Goal: Task Accomplishment & Management: Use online tool/utility

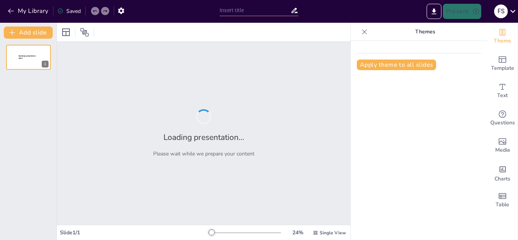
type input "Análisis del Protocolo de Negociación: Enfoques con España"
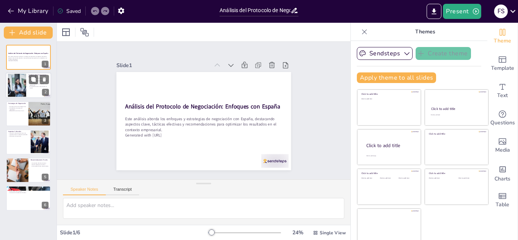
click at [24, 81] on div at bounding box center [17, 85] width 35 height 23
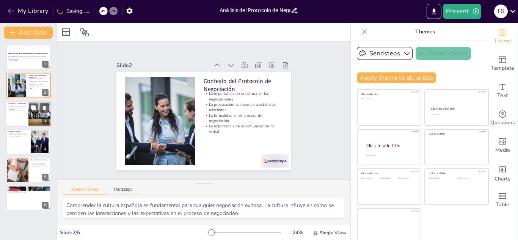
click at [25, 110] on p "Búsqueda de soluciones win-win" at bounding box center [17, 111] width 18 height 2
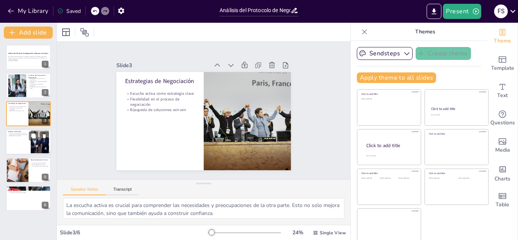
click at [16, 135] on p "Diferencias en la jerarquía" at bounding box center [18, 136] width 20 height 2
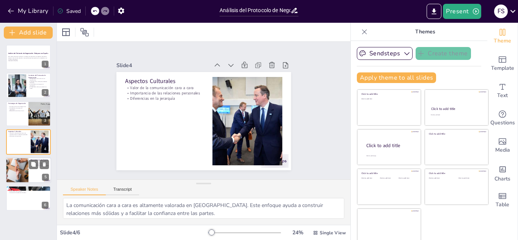
click at [20, 165] on div at bounding box center [17, 170] width 38 height 26
type textarea "La paciencia es esencial en las negociaciones, ya que permite desarrollar relac…"
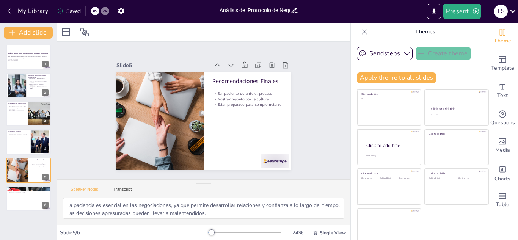
scroll to position [5, 0]
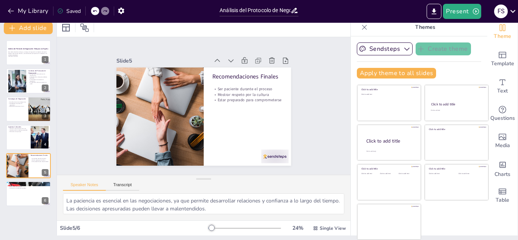
click at [448, 28] on p "Themes" at bounding box center [425, 27] width 109 height 18
click at [434, 10] on icon "Export to PowerPoint" at bounding box center [434, 11] width 5 height 6
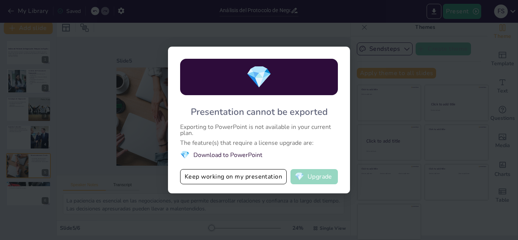
click at [314, 173] on button "💎 Upgrade" at bounding box center [314, 176] width 47 height 15
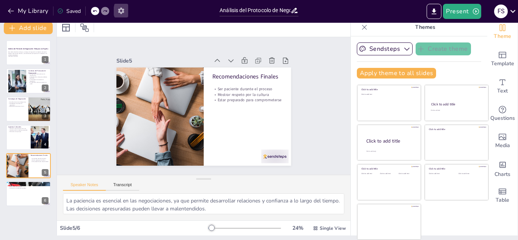
click at [121, 11] on icon "button" at bounding box center [121, 11] width 8 height 8
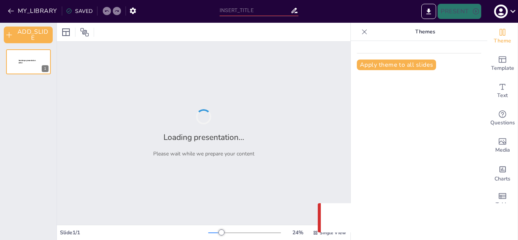
type input "Análisis del Protocolo de Negociación: Enfoques con España"
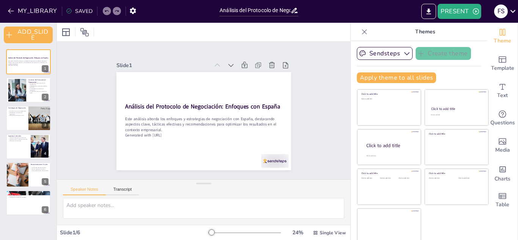
scroll to position [5, 0]
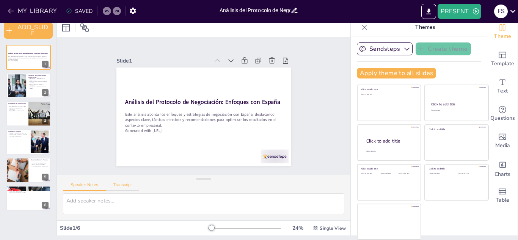
click at [131, 184] on button "Transcript" at bounding box center [123, 186] width 34 height 8
click at [310, 183] on button "Google US English (en-US)" at bounding box center [288, 186] width 76 height 12
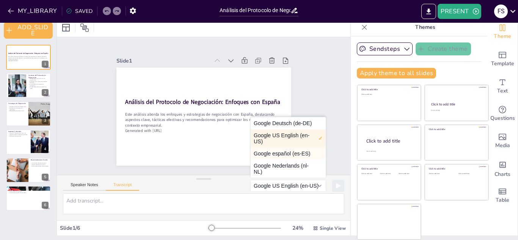
click at [261, 151] on button "Google español (es-ES)" at bounding box center [288, 154] width 75 height 12
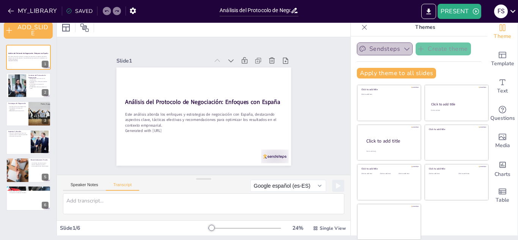
click at [390, 47] on button "Sendsteps" at bounding box center [385, 48] width 56 height 13
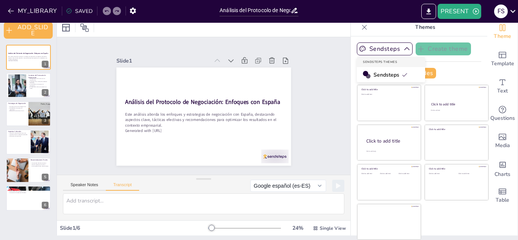
click at [374, 73] on span "Sendsteps" at bounding box center [391, 74] width 34 height 7
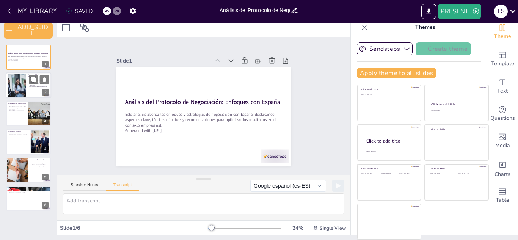
click at [30, 85] on p "La formalidad en el proceso de negociación" at bounding box center [38, 84] width 20 height 3
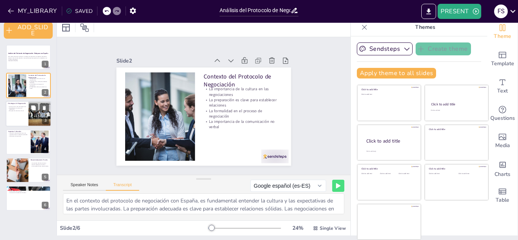
click at [20, 114] on div at bounding box center [29, 114] width 46 height 26
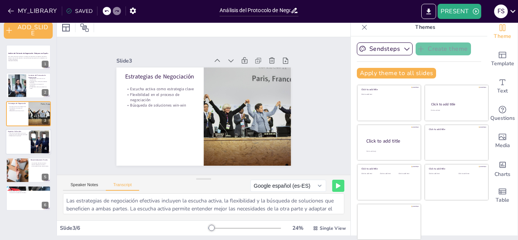
click at [20, 145] on div at bounding box center [29, 142] width 46 height 26
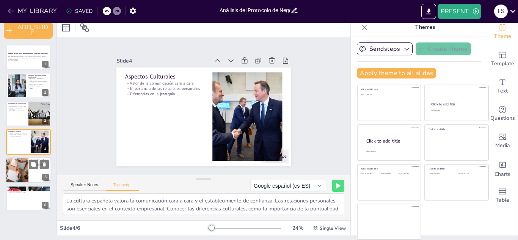
click at [20, 167] on div at bounding box center [17, 170] width 38 height 26
type textarea "Para optimizar las negociaciones con España, se recomienda ser paciente, mostra…"
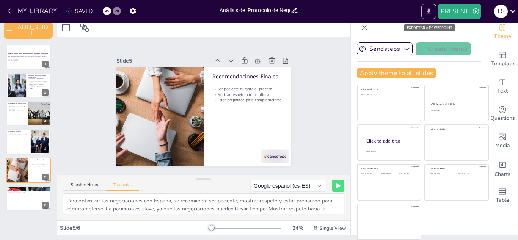
click at [428, 8] on icon "EXPORT_TO_POWERPOINT" at bounding box center [429, 12] width 8 height 8
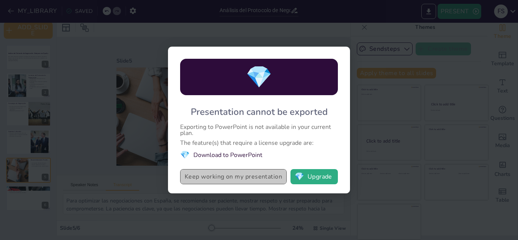
click at [239, 176] on button "Keep working on my presentation" at bounding box center [233, 176] width 107 height 15
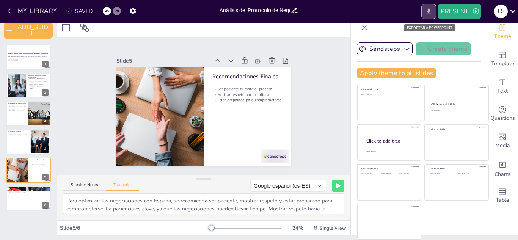
click at [429, 12] on icon "EXPORT_TO_POWERPOINT" at bounding box center [429, 11] width 5 height 6
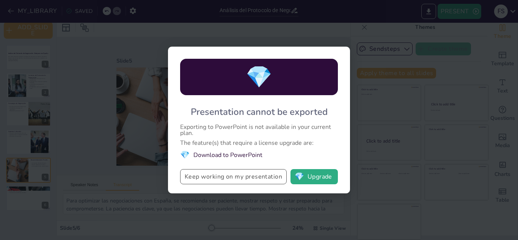
click at [262, 179] on button "Keep working on my presentation" at bounding box center [233, 176] width 107 height 15
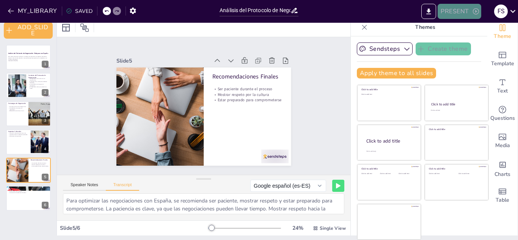
click at [469, 11] on button "PRESENT" at bounding box center [459, 11] width 43 height 15
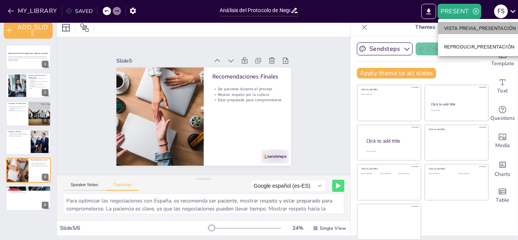
click at [455, 28] on font "VISTA PREVIA_PRESENTACIÓN" at bounding box center [480, 28] width 72 height 6
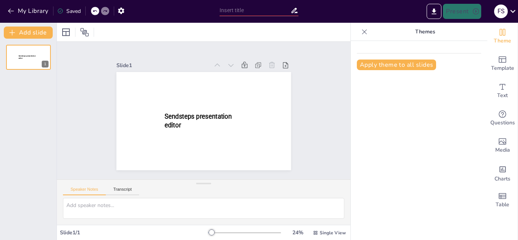
type input "Análisis del Protocolo de Negociación: Enfoques con España"
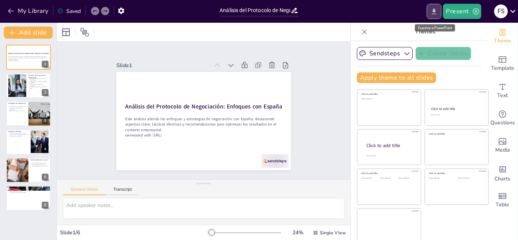
click at [433, 10] on icon "Export to PowerPoint" at bounding box center [434, 12] width 8 height 8
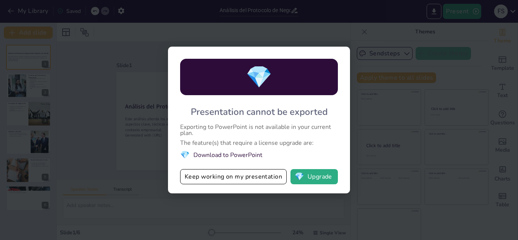
click at [363, 98] on div "💎 Presentation cannot be exported Exporting to PowerPoint is not available in y…" at bounding box center [259, 120] width 518 height 240
click at [355, 115] on div "💎 Presentation cannot be exported Exporting to PowerPoint is not available in y…" at bounding box center [259, 120] width 518 height 240
click at [308, 175] on button "💎 Upgrade" at bounding box center [314, 176] width 47 height 15
